Goal: Browse casually

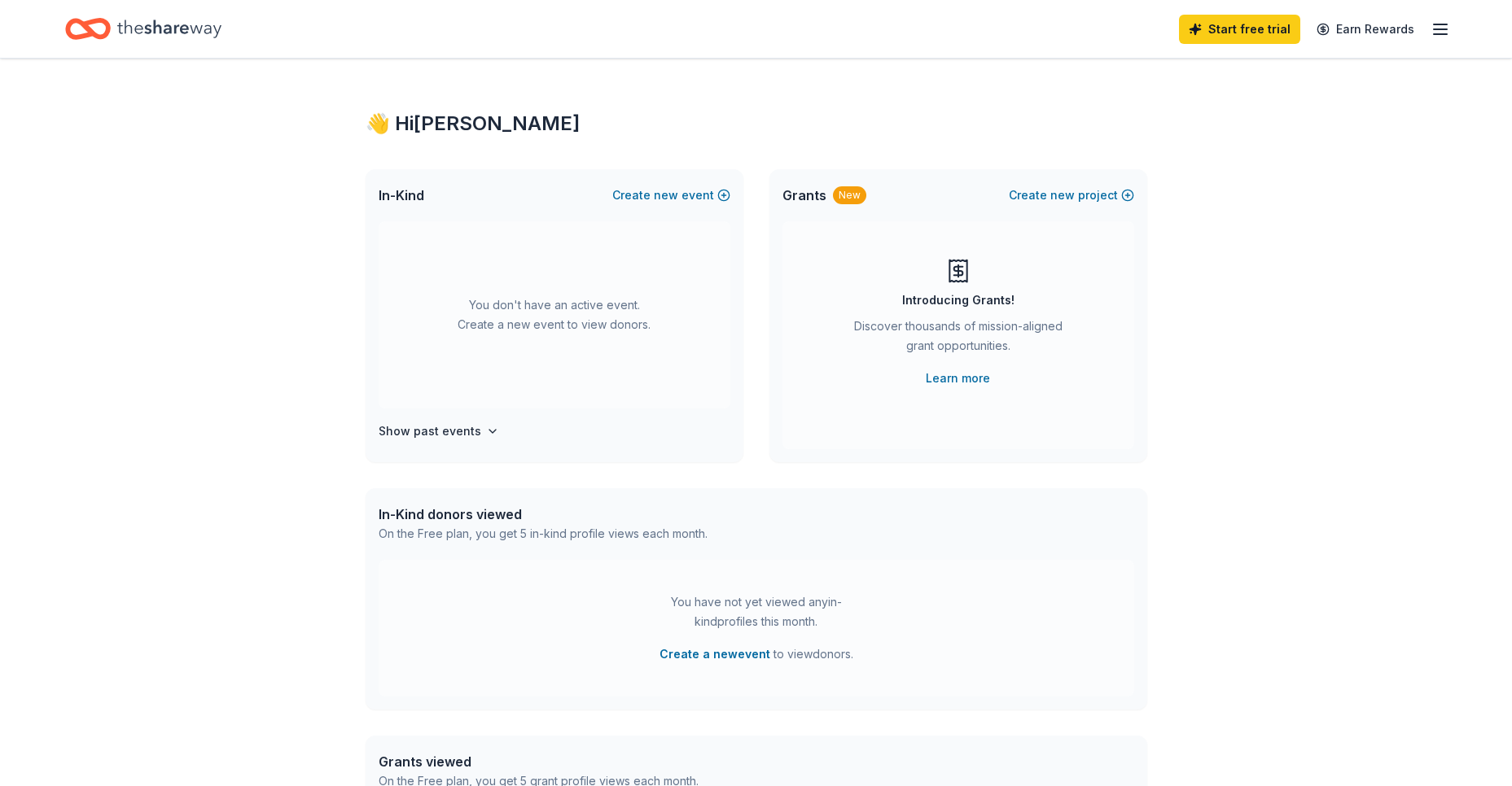
click at [102, 25] on icon "Home" at bounding box center [88, 29] width 46 height 38
click at [672, 191] on span "new" at bounding box center [666, 195] width 25 height 20
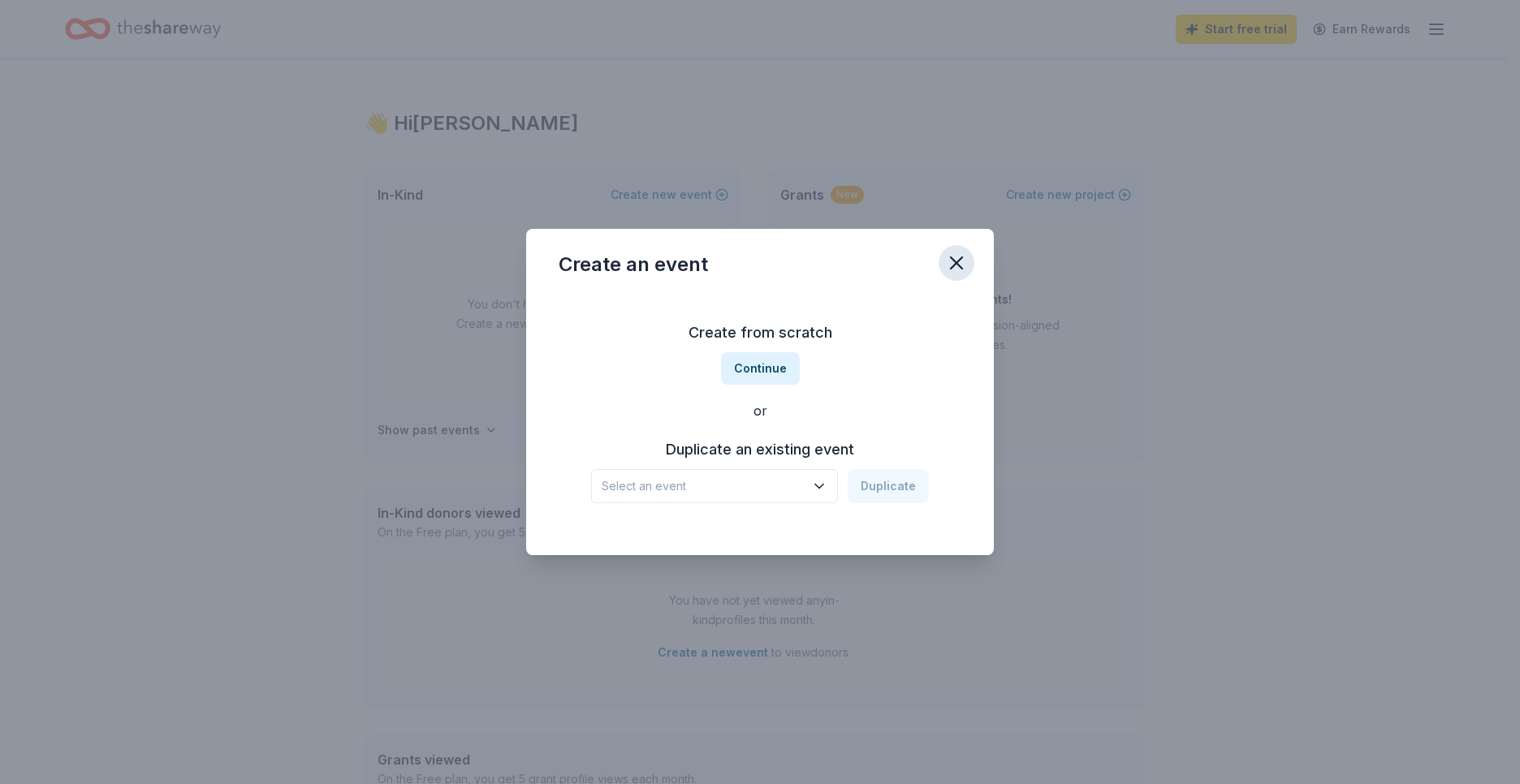
click at [952, 257] on icon "button" at bounding box center [956, 263] width 23 height 23
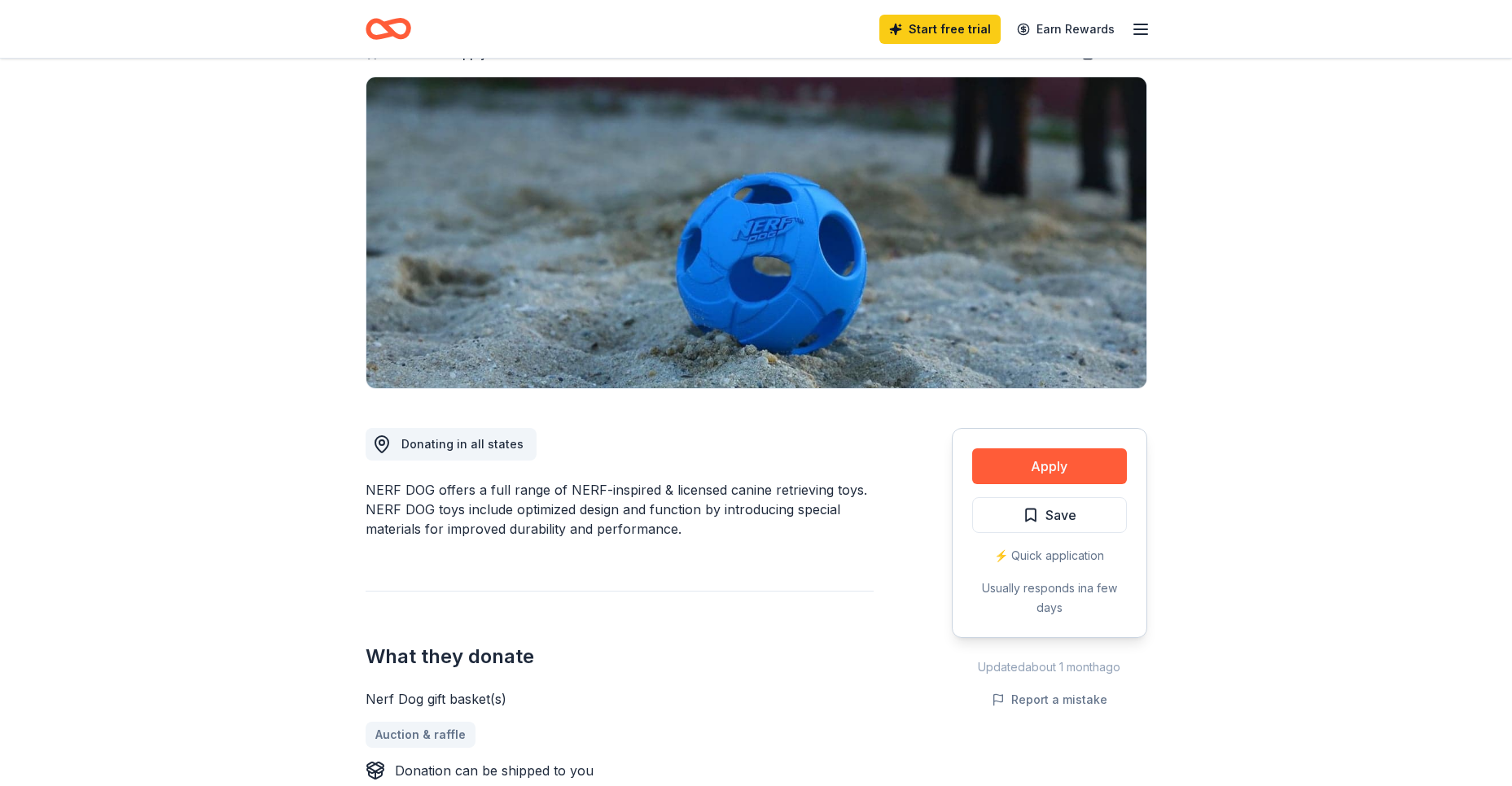
scroll to position [118, 0]
